Goal: Task Accomplishment & Management: Use online tool/utility

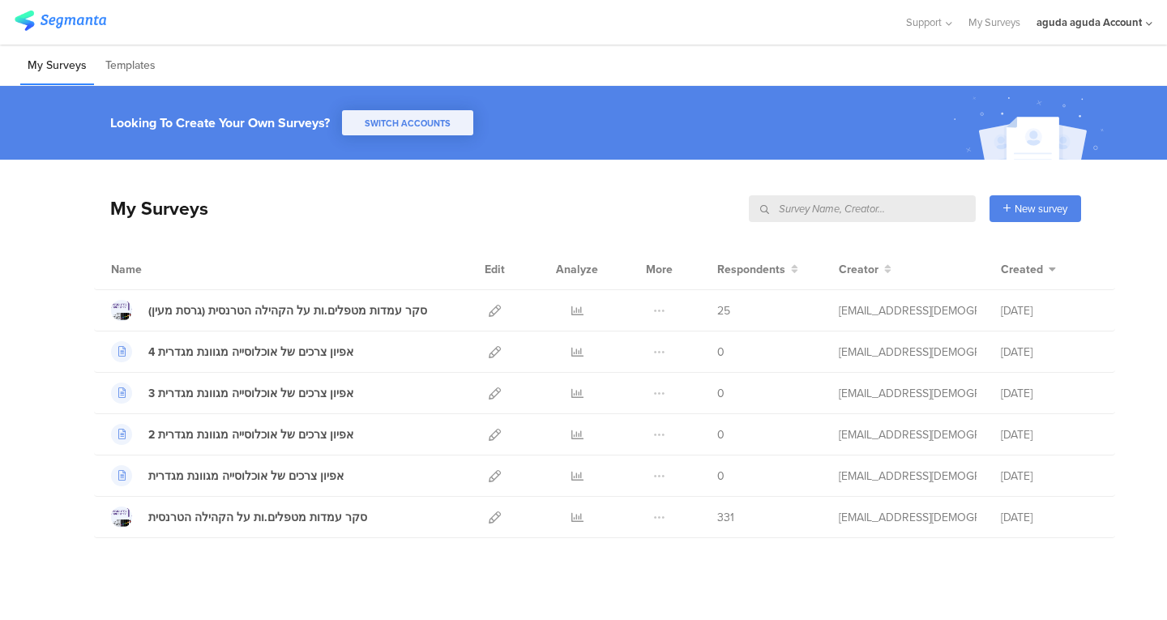
click at [1062, 23] on div "aguda aguda Account" at bounding box center [1089, 22] width 105 height 15
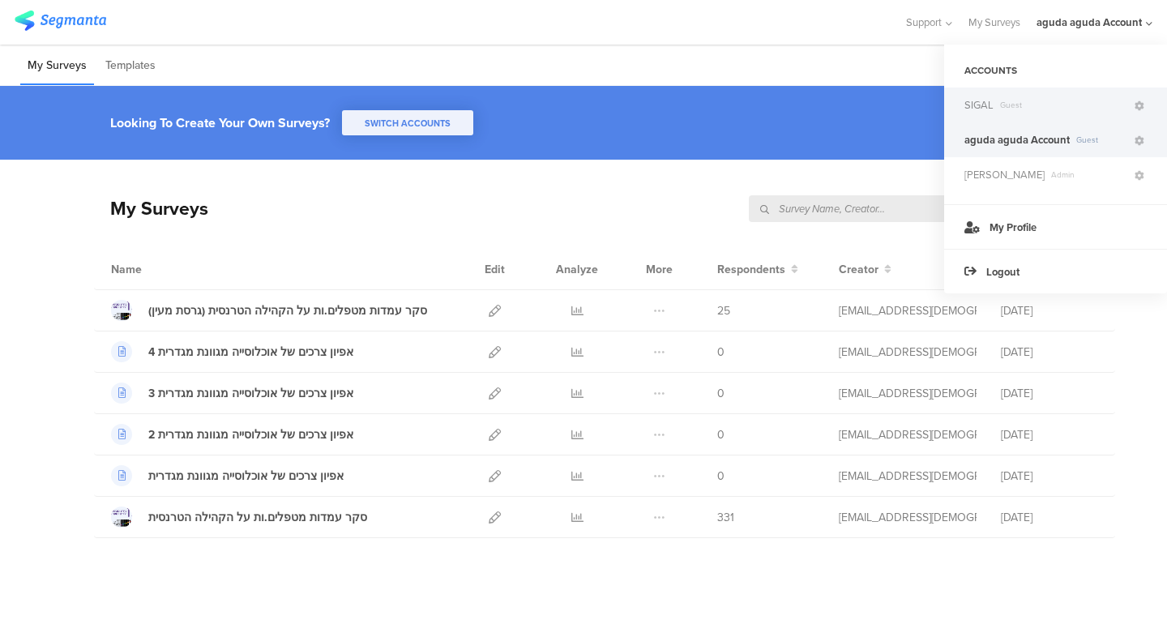
click at [1010, 107] on span "Guest" at bounding box center [1063, 105] width 139 height 12
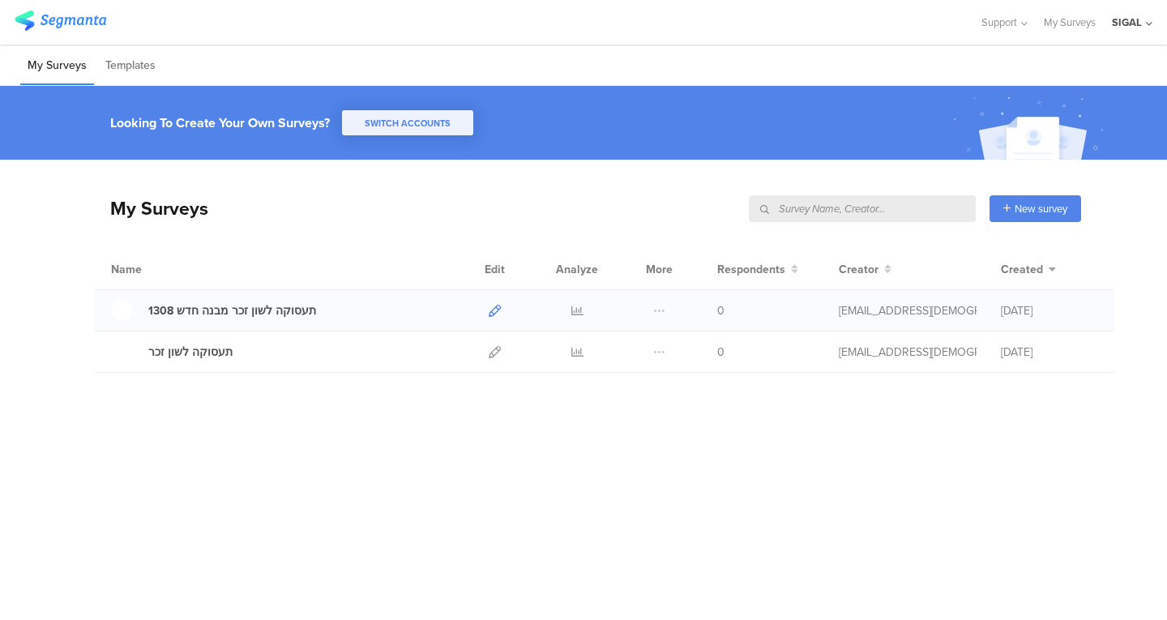
click at [496, 302] on link at bounding box center [495, 310] width 12 height 41
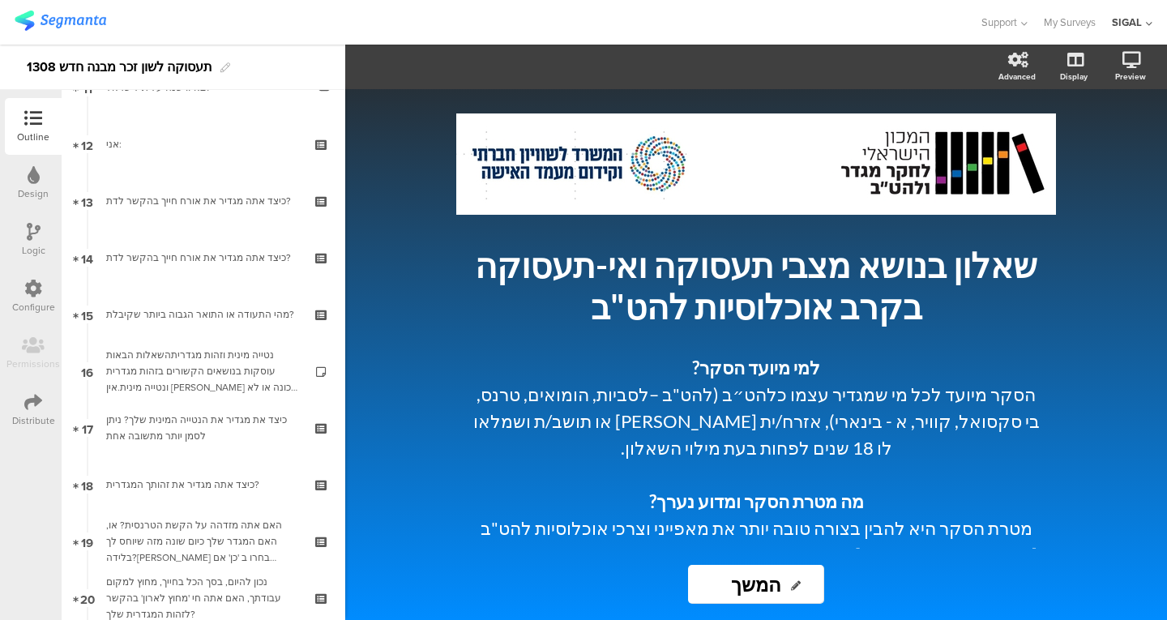
scroll to position [664, 0]
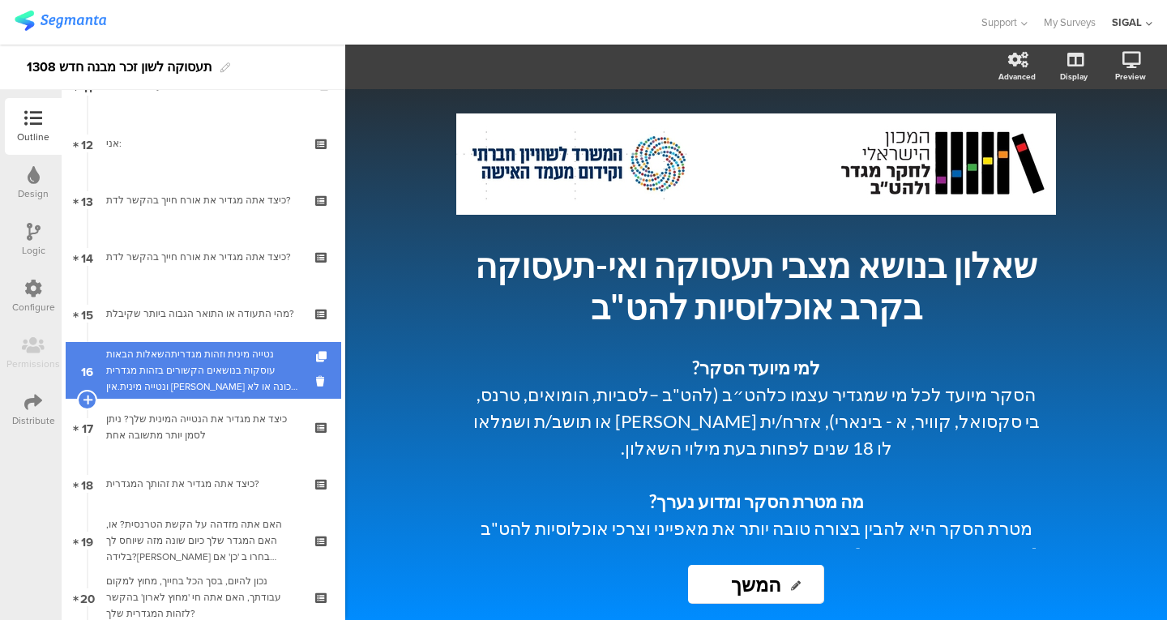
click at [203, 395] on link "16 נטייה מינית וזהות מגדריתהשאלות הבאות עוסקות בנושאים הקשורים בזהות מגדרית ונט…" at bounding box center [204, 370] width 276 height 57
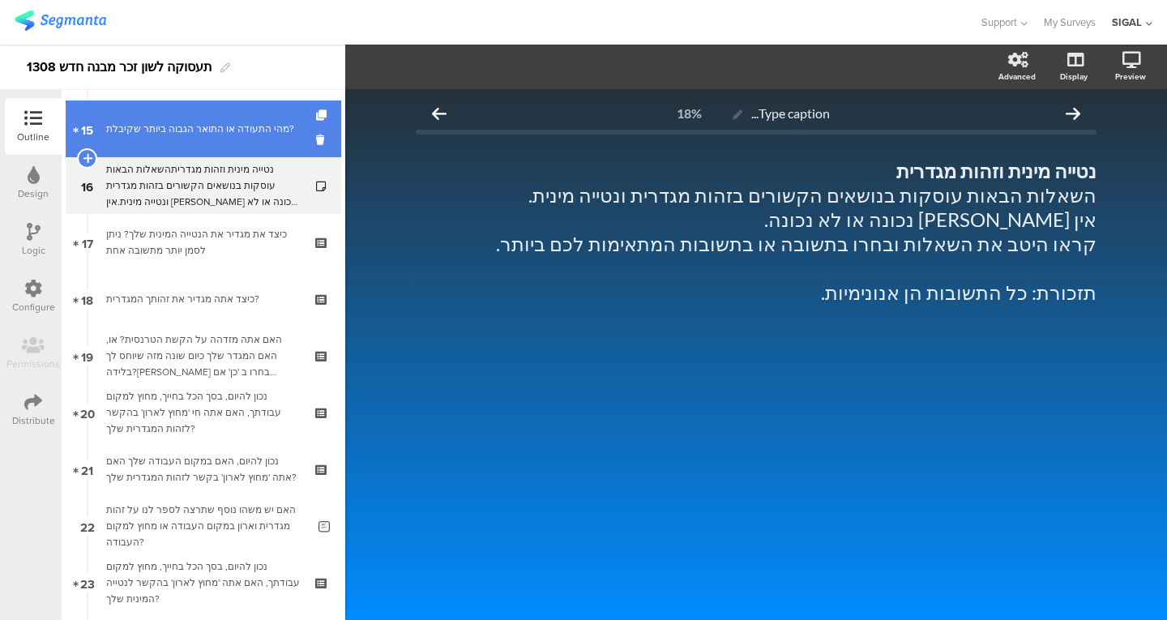
scroll to position [856, 0]
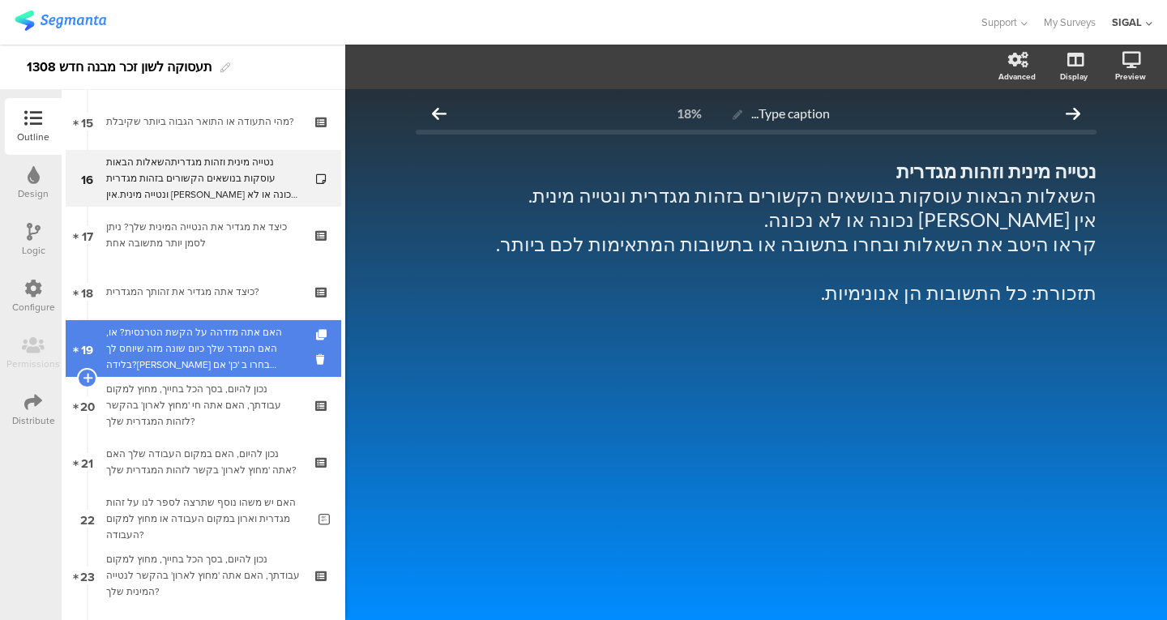
click at [200, 351] on div "האם אתה מזדהה על הקשת הטרנסית? או, האם המגדר שלך כיום שונה מזה שיוחס לך בלידה?א…" at bounding box center [203, 348] width 194 height 49
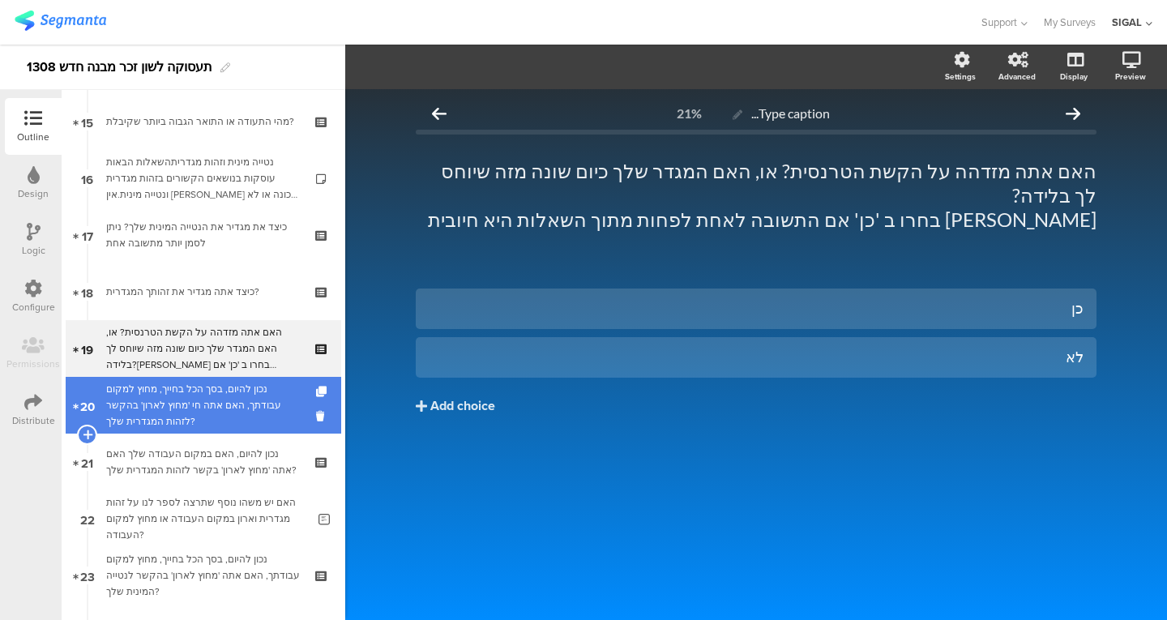
click at [195, 395] on div "נכון להיום, בסך הכל בחייך, מחוץ למקום עבודתך, האם אתה חי 'מחוץ לארון' בהקשר לזה…" at bounding box center [203, 405] width 194 height 49
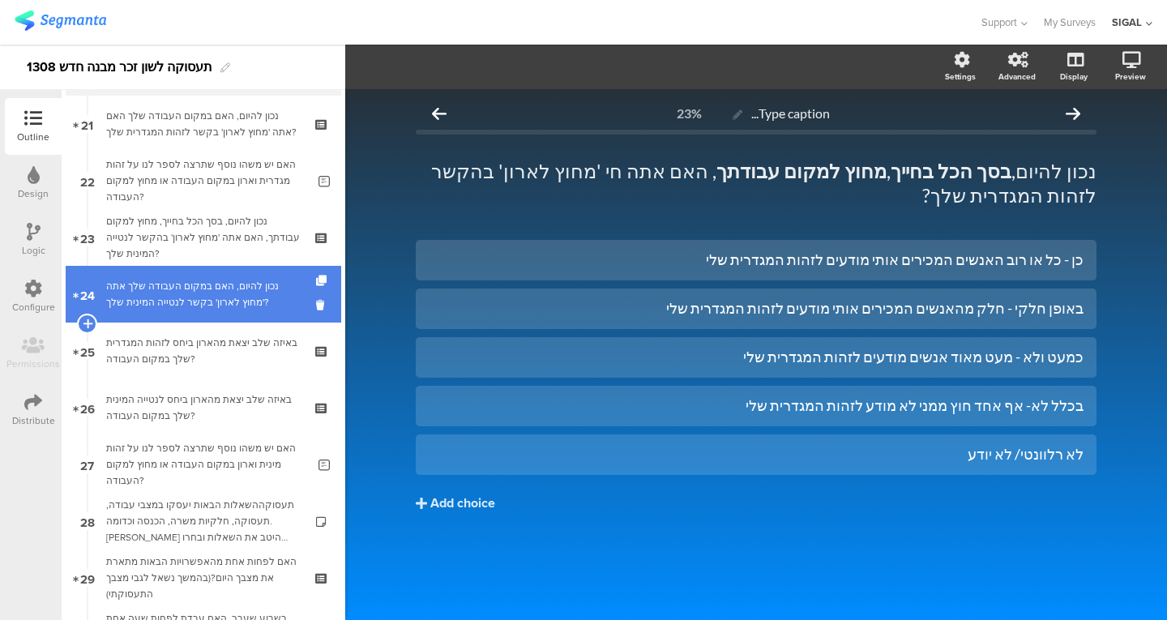
scroll to position [1194, 0]
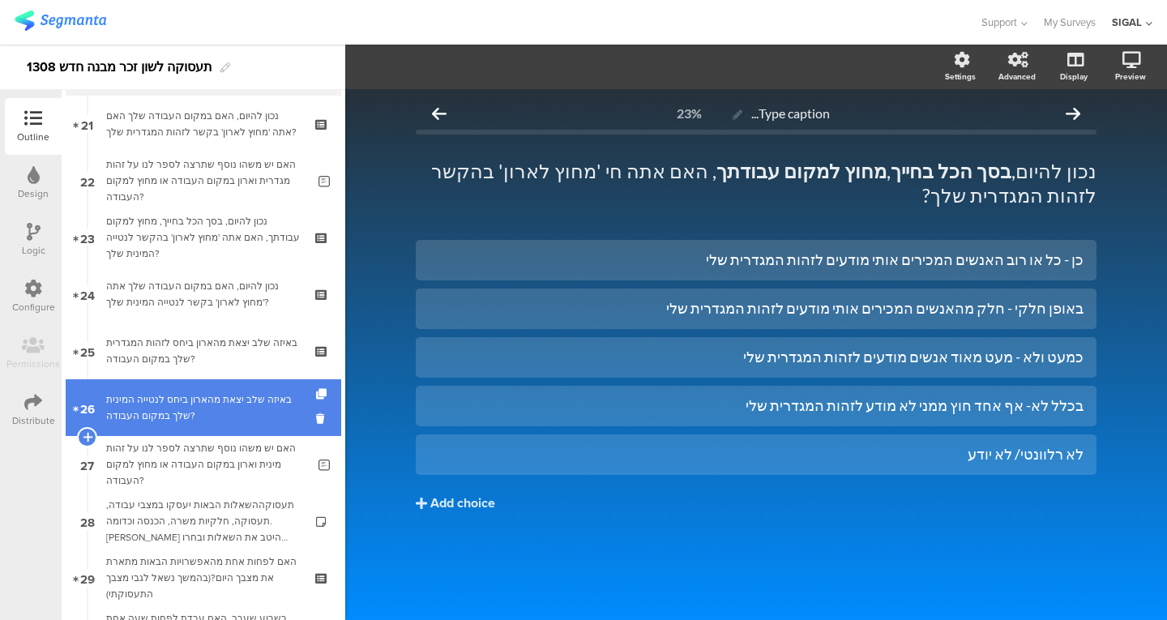
click at [243, 397] on div "באיזה שלב יצאת מהארון ביחס לנטייה המינית שלך במקום העבודה?" at bounding box center [203, 408] width 194 height 32
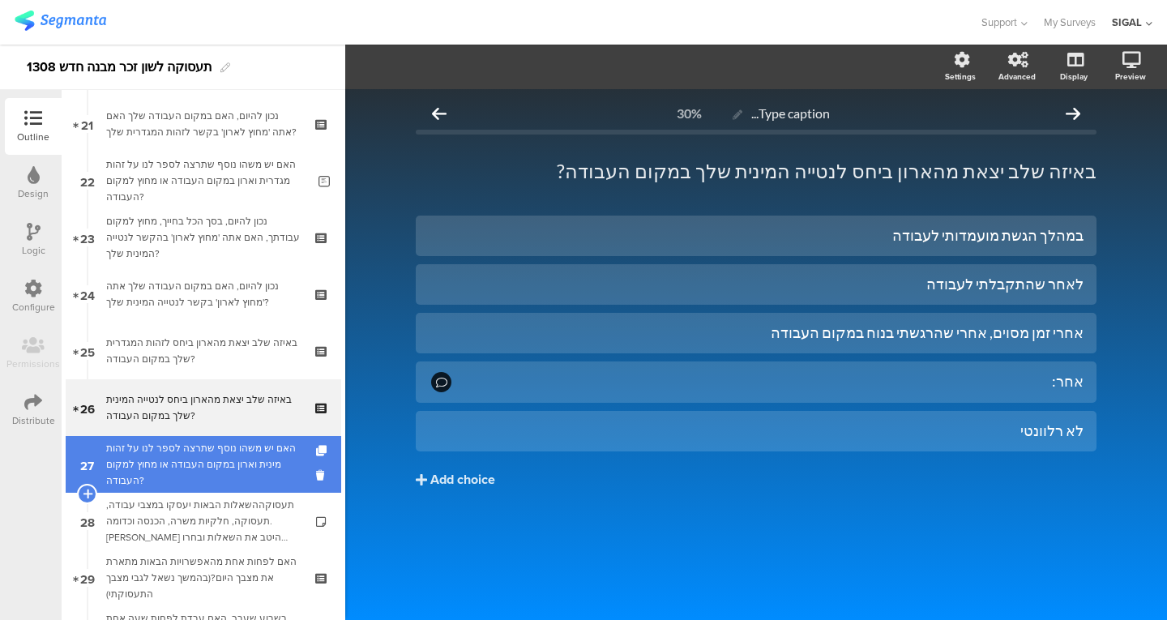
click at [227, 452] on div "האם יש משהו נוסף שתרצה לספר לנו על זהות מינית וארון במקום העבודה או מחוץ למקום …" at bounding box center [206, 464] width 200 height 49
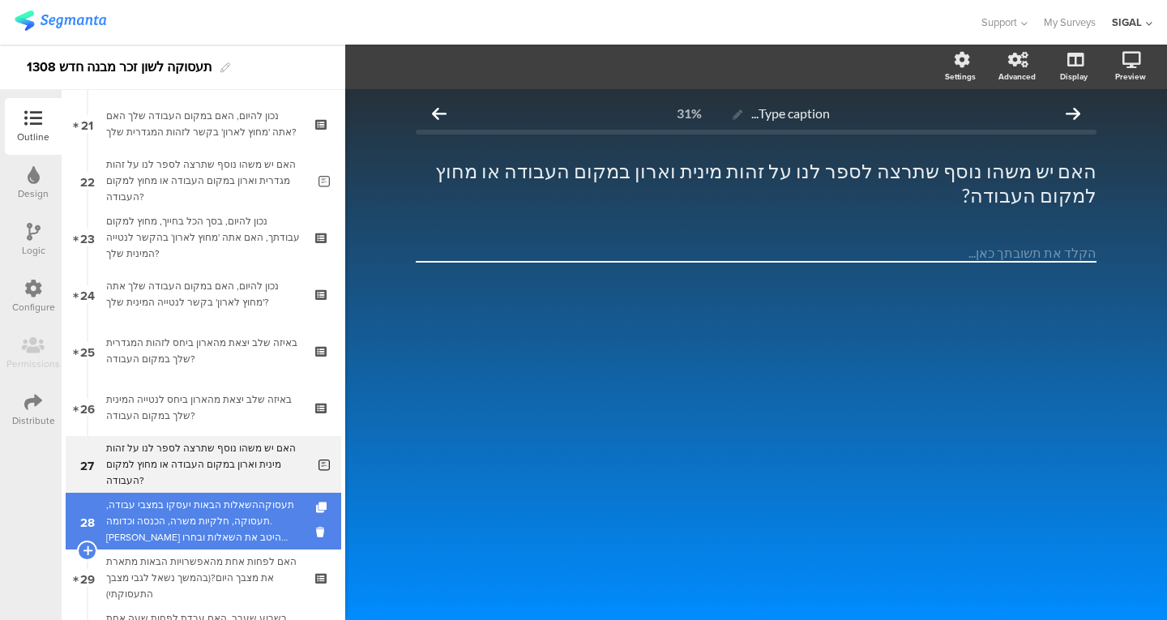
scroll to position [1315, 0]
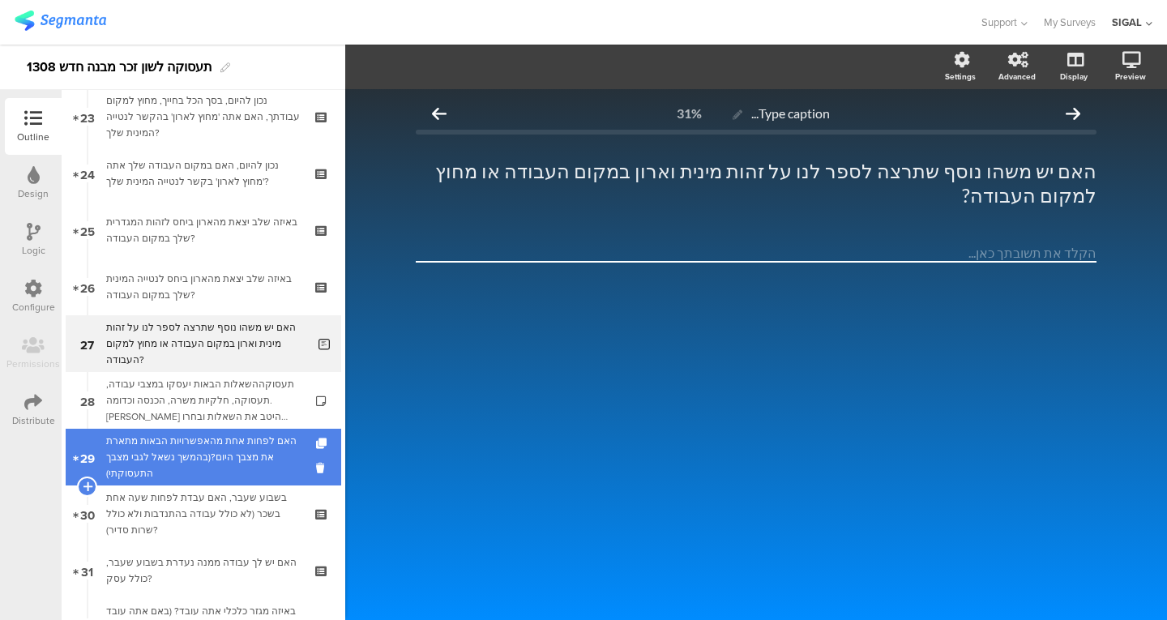
click at [241, 451] on div "האם לפחות אחת מהאפשרויות הבאות מתארת את מצבך היום?(בהמשך נשאל לגבי מצבך התעסוקת…" at bounding box center [203, 457] width 194 height 49
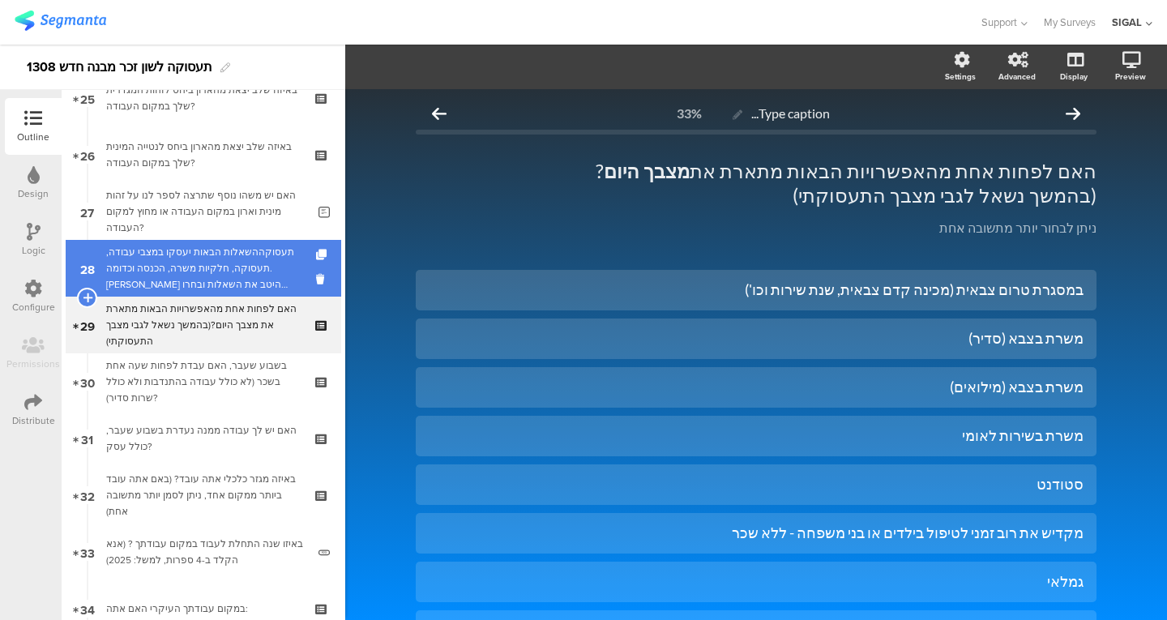
scroll to position [1446, 0]
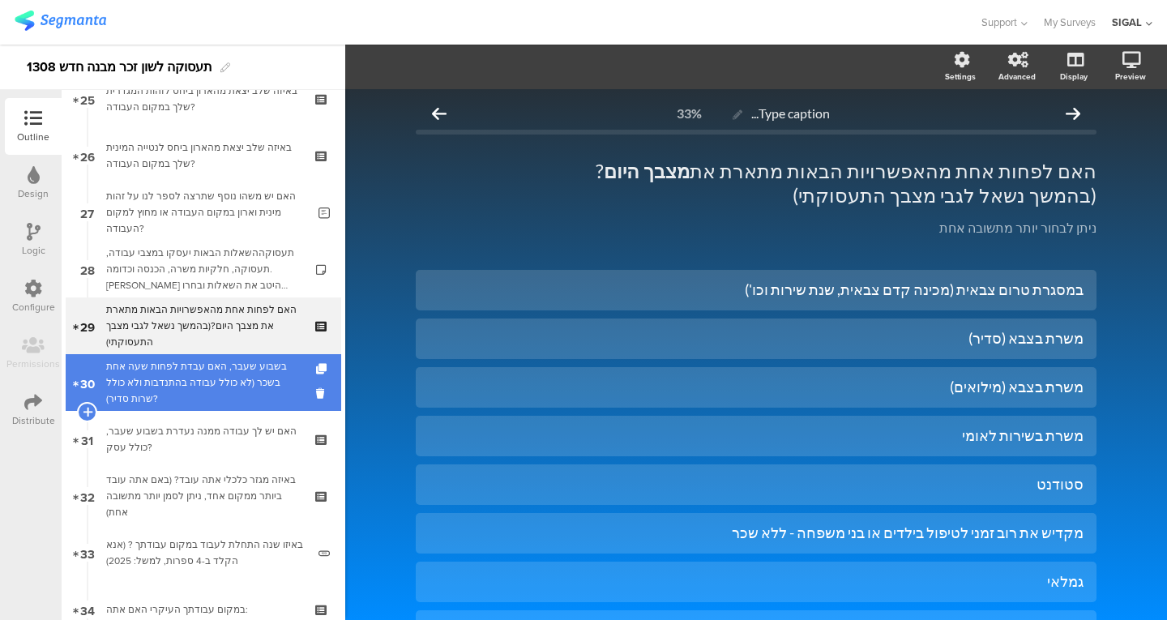
click at [243, 361] on div "בשבוע שעבר, האם עבדת לפחות שעה אחת בשכר (לא כולל עבודה בהתנדבות ולא כולל שרות ס…" at bounding box center [203, 382] width 194 height 49
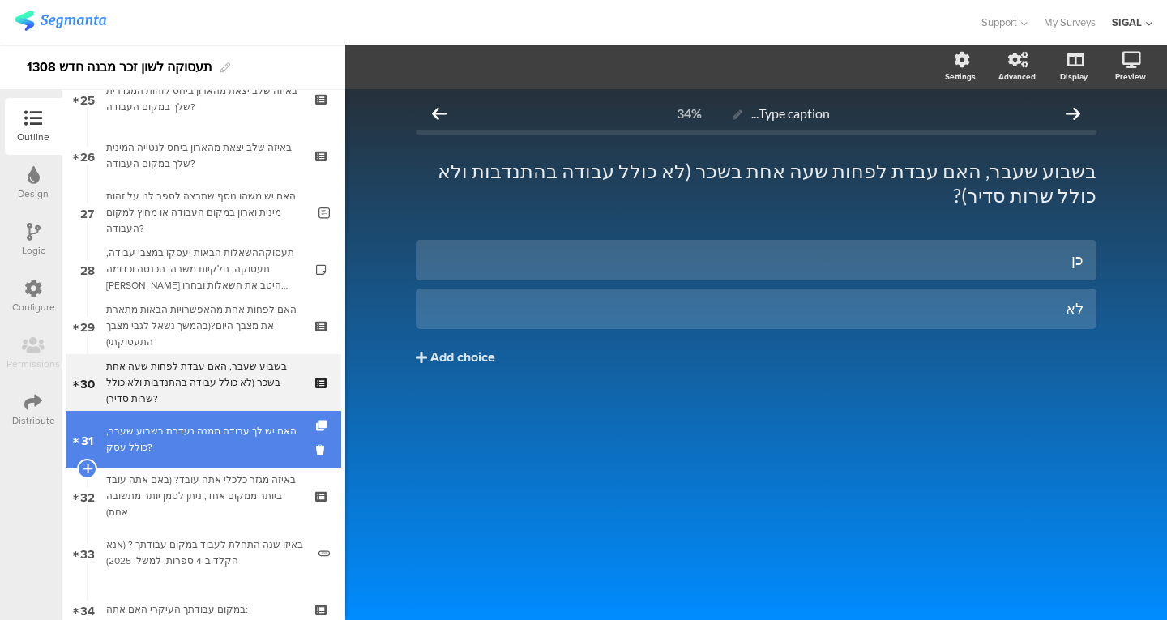
click at [230, 450] on div "האם יש לך עבודה ממנה נעדרת בשבוע שעבר, כולל עסק?" at bounding box center [203, 439] width 194 height 32
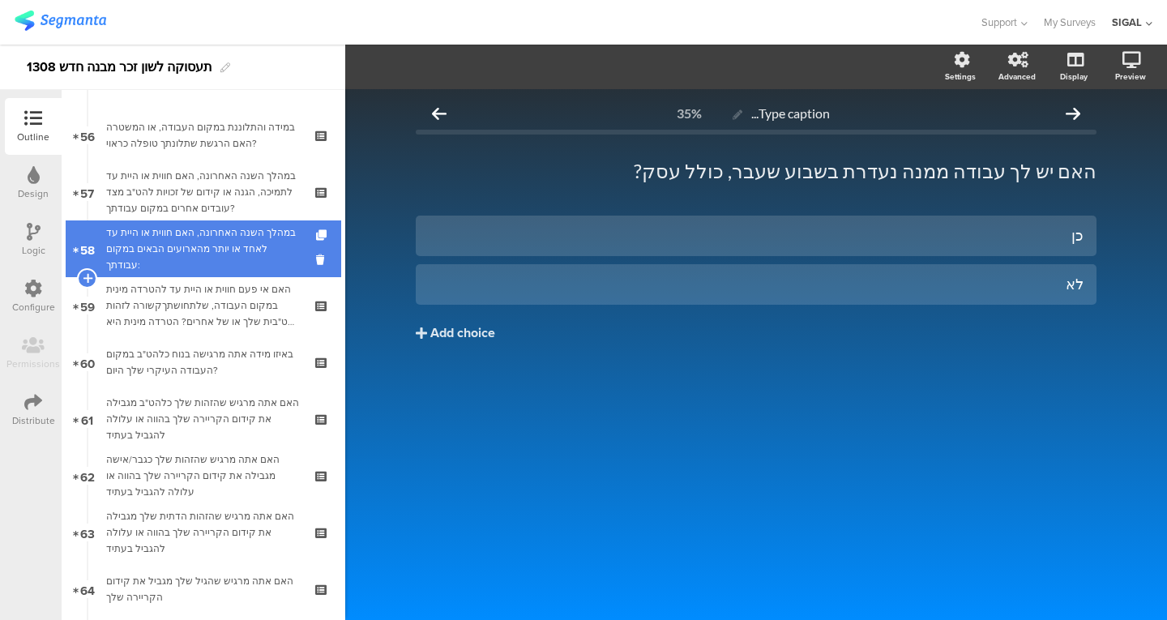
scroll to position [3169, 0]
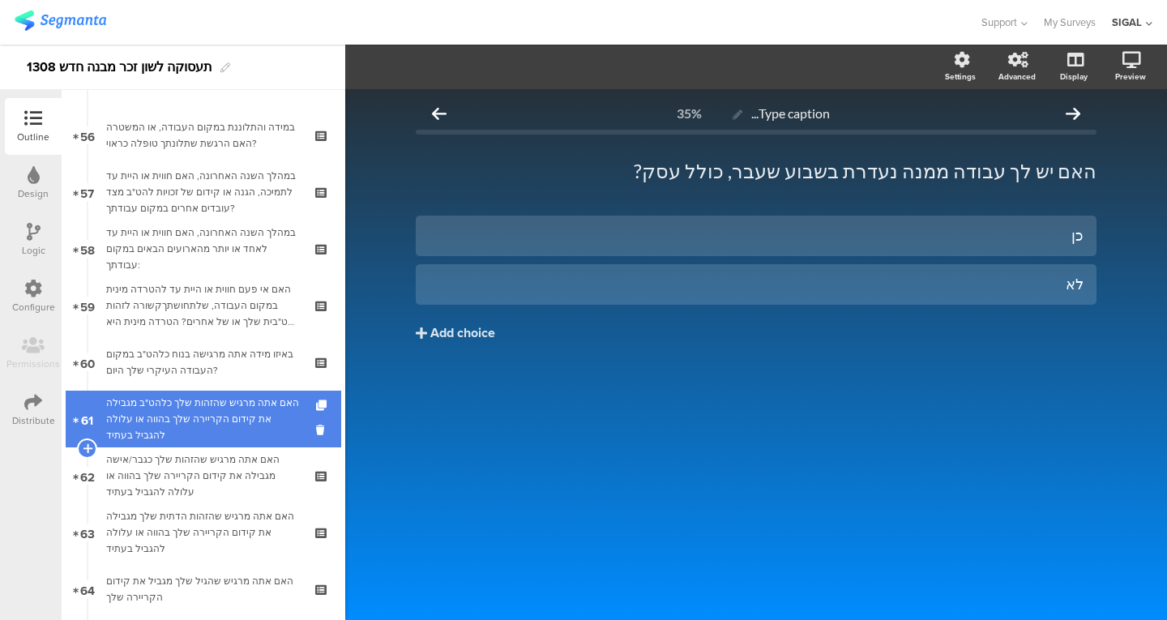
click at [216, 424] on div "האם אתה מרגיש שהזהות שלך כלהט"ב מגבילה את קידום הקריירה שלך בהווה או עלולה להגב…" at bounding box center [203, 419] width 194 height 49
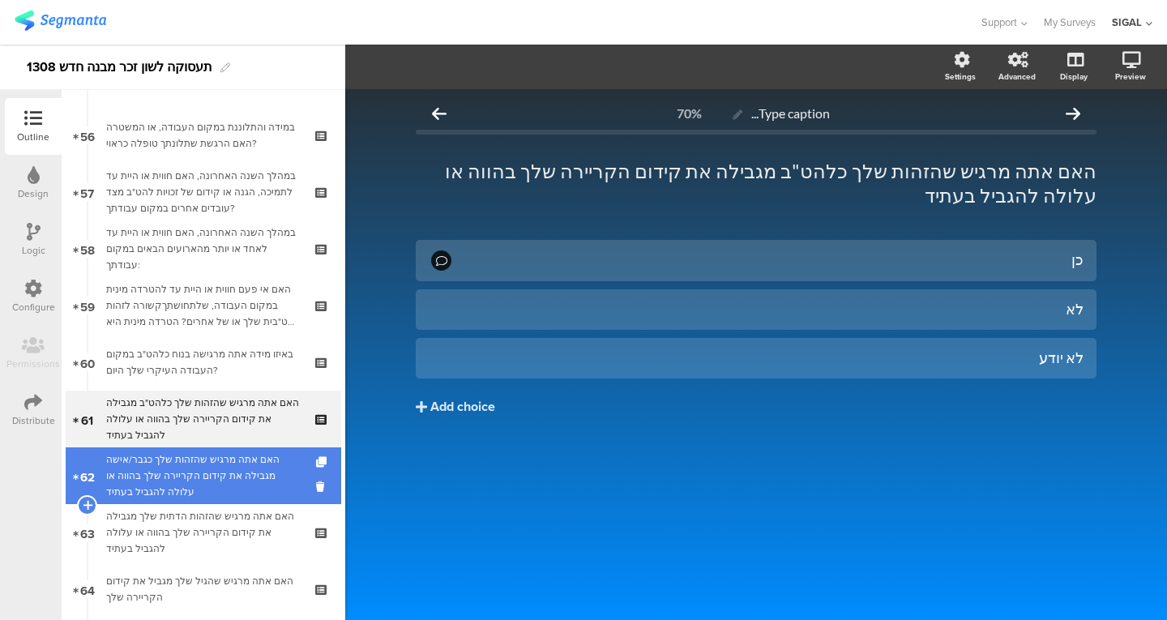
click at [209, 462] on div "האם אתה מרגיש שהזהות שלך כגבר/אישה מגבילה את קידום הקריירה שלך בהווה או עלולה ל…" at bounding box center [203, 475] width 194 height 49
